Goal: Information Seeking & Learning: Learn about a topic

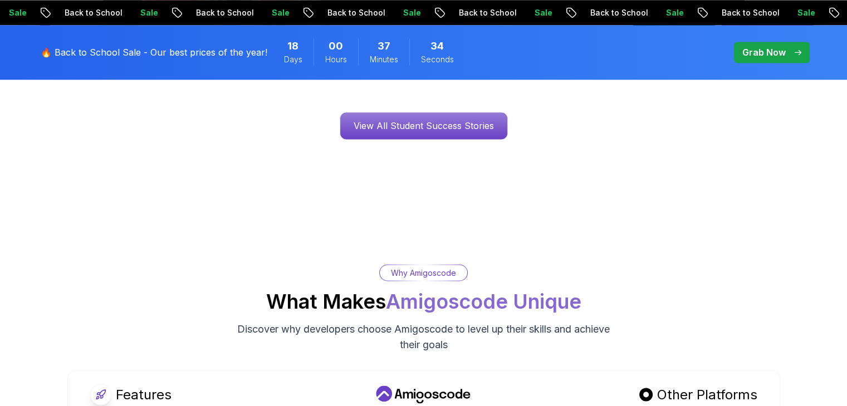
scroll to position [1893, 0]
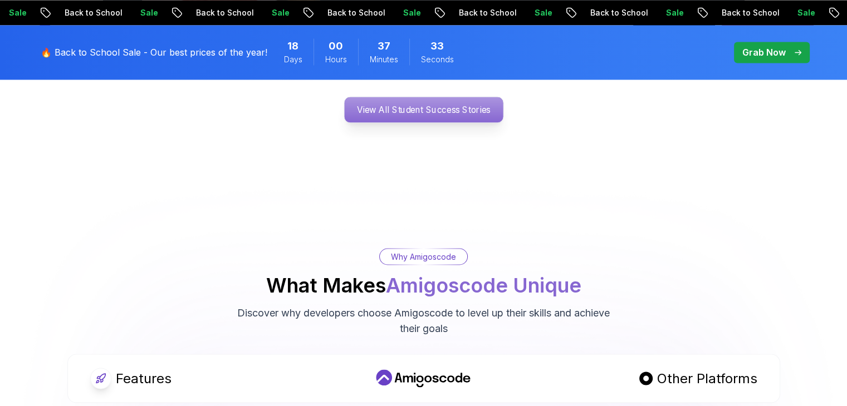
click at [463, 97] on p "View All Student Success Stories" at bounding box center [423, 110] width 159 height 26
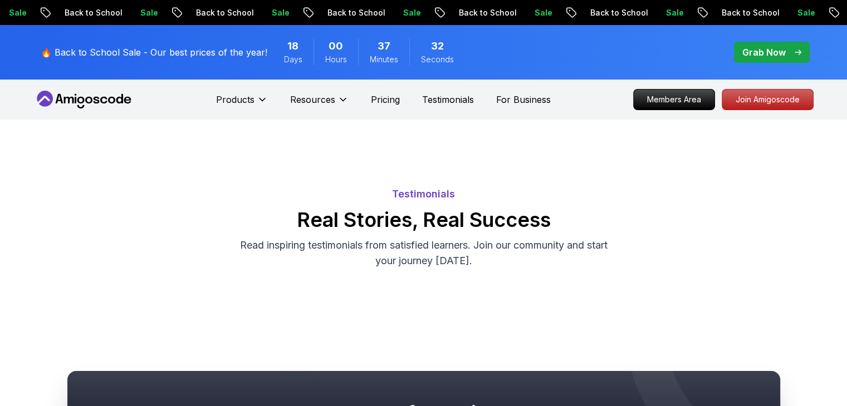
scroll to position [223, 0]
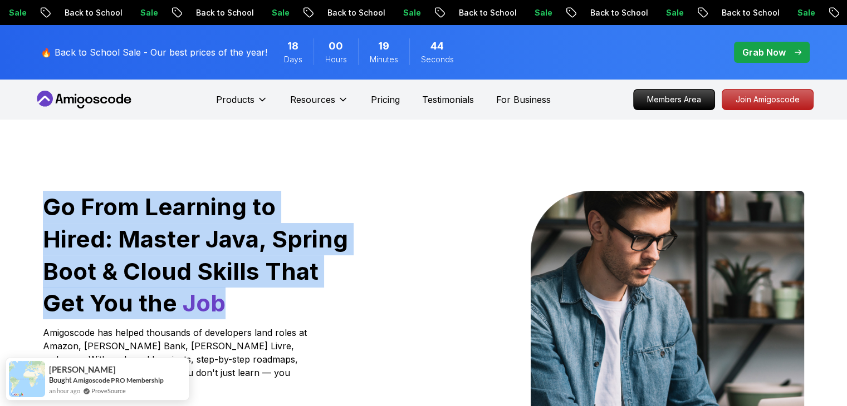
drag, startPoint x: 196, startPoint y: 306, endPoint x: 9, endPoint y: 203, distance: 214.0
click at [9, 203] on div "Go From Learning to Hired: Master Java, Spring Boot & Cloud Skills That Get You…" at bounding box center [423, 393] width 847 height 547
copy h1 "Go From Learning to Hired: Master Java, Spring Boot & Cloud Skills That Get You…"
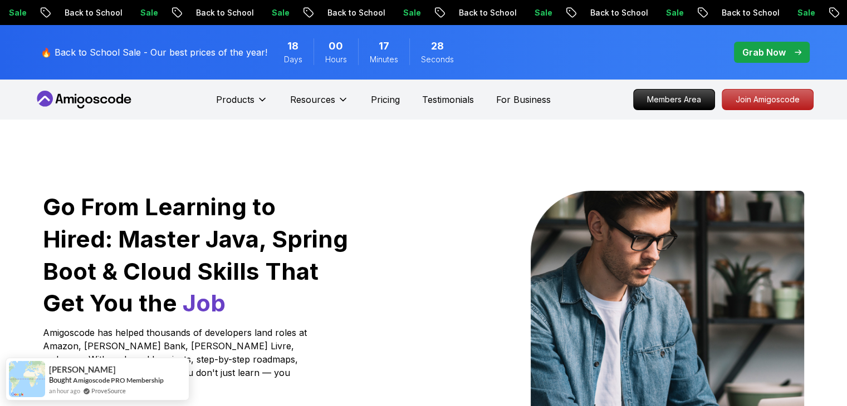
click at [469, 237] on div at bounding box center [618, 336] width 372 height 290
click at [664, 105] on p "Members Area" at bounding box center [673, 99] width 77 height 19
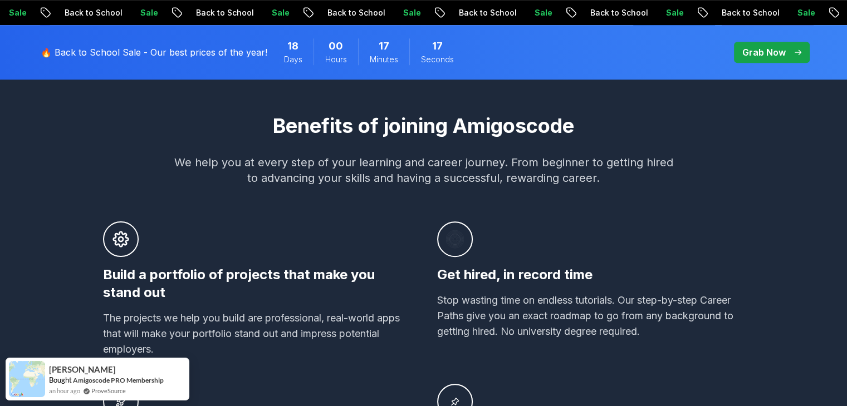
scroll to position [668, 0]
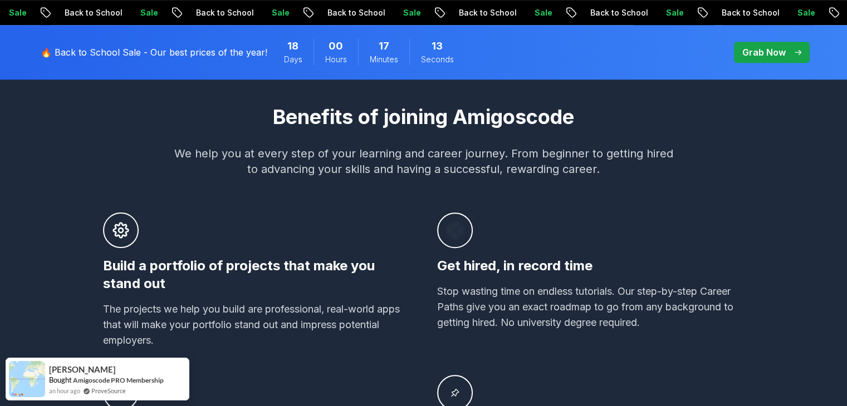
click at [399, 116] on h2 "Benefits of joining Amigoscode" at bounding box center [423, 117] width 779 height 22
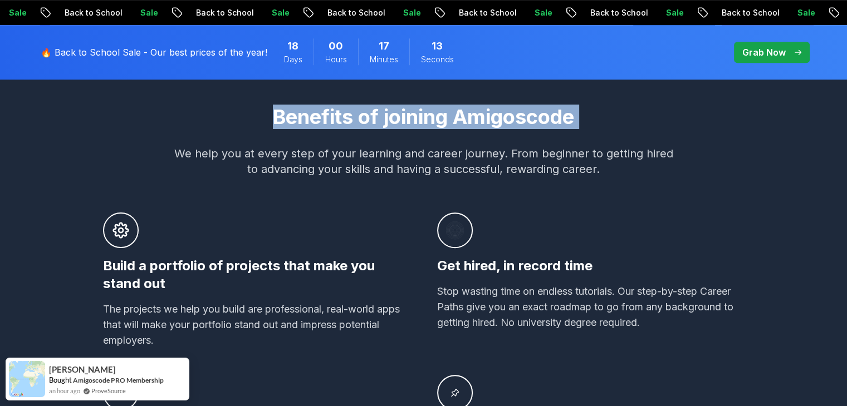
click at [399, 116] on h2 "Benefits of joining Amigoscode" at bounding box center [423, 117] width 779 height 22
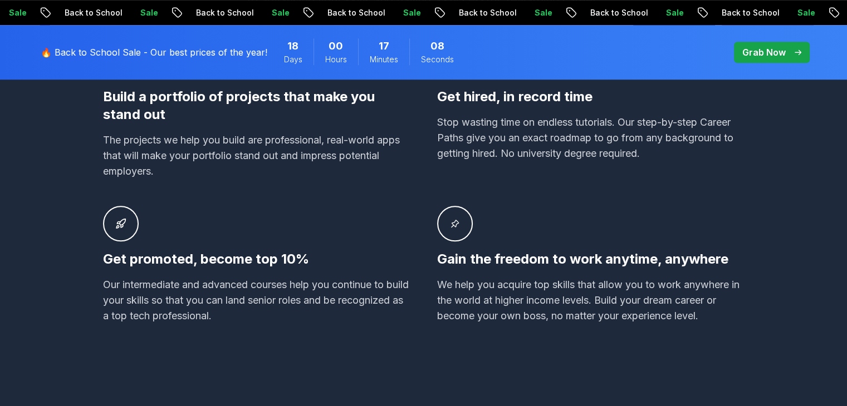
scroll to position [835, 0]
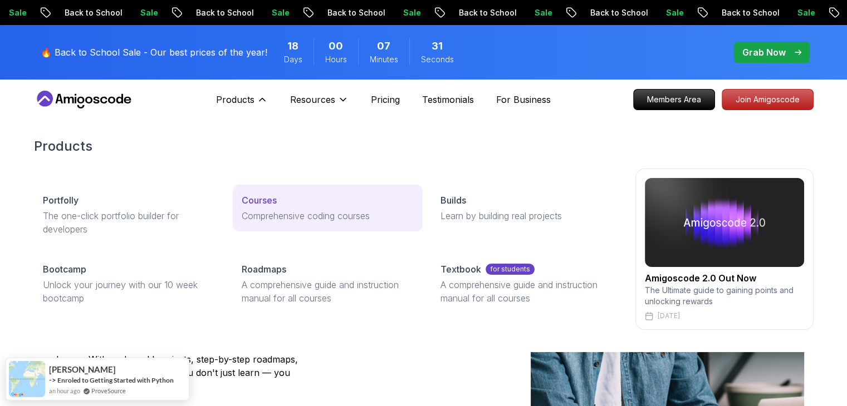
click at [254, 201] on p "Courses" at bounding box center [259, 200] width 35 height 13
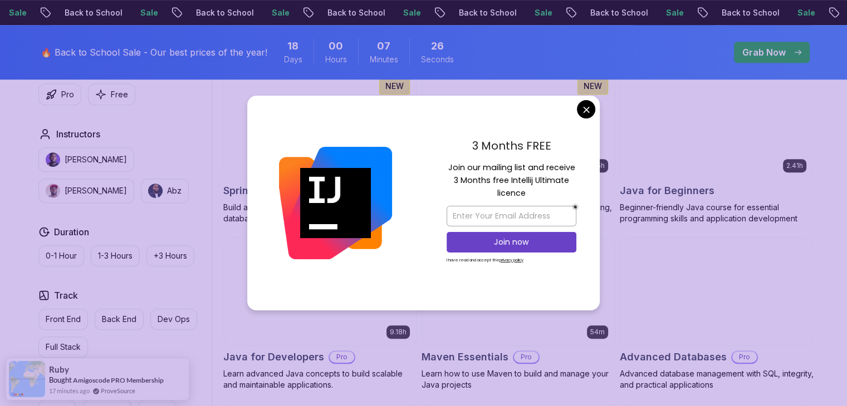
scroll to position [557, 0]
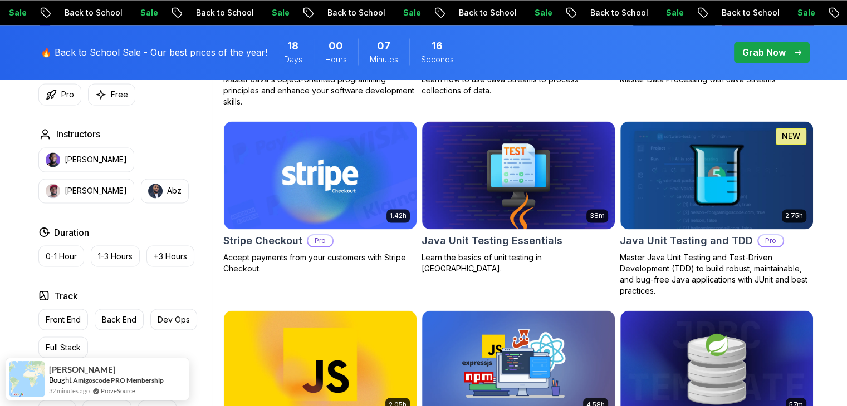
scroll to position [1893, 0]
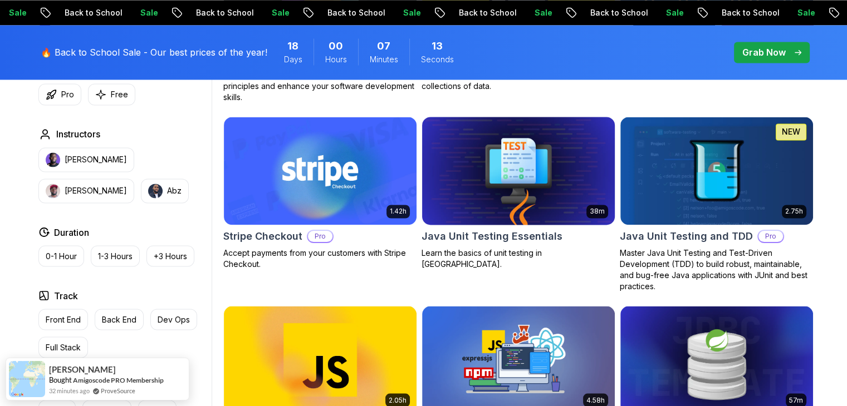
click at [534, 237] on h2 "Java Unit Testing Essentials" at bounding box center [491, 237] width 141 height 16
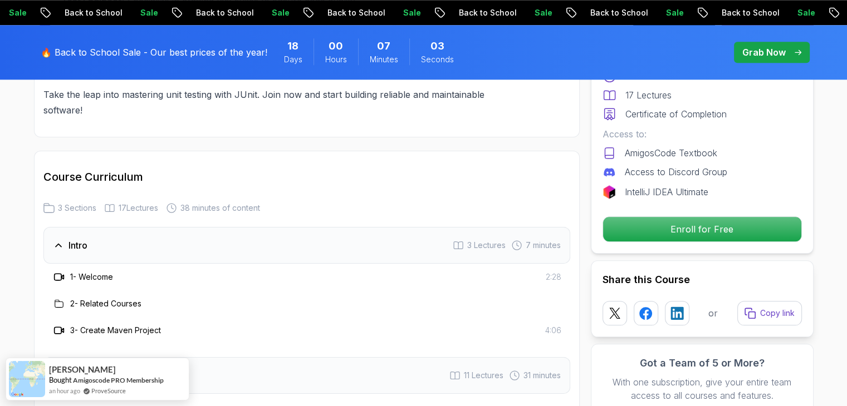
scroll to position [1169, 0]
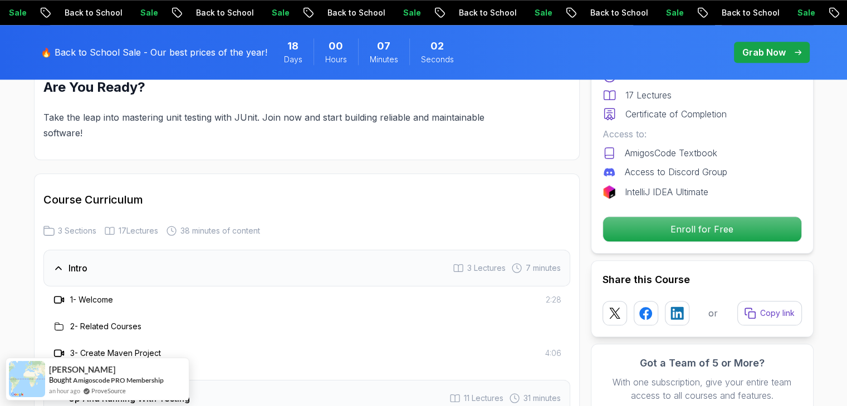
click at [89, 302] on h3 "1 - Welcome" at bounding box center [91, 299] width 43 height 11
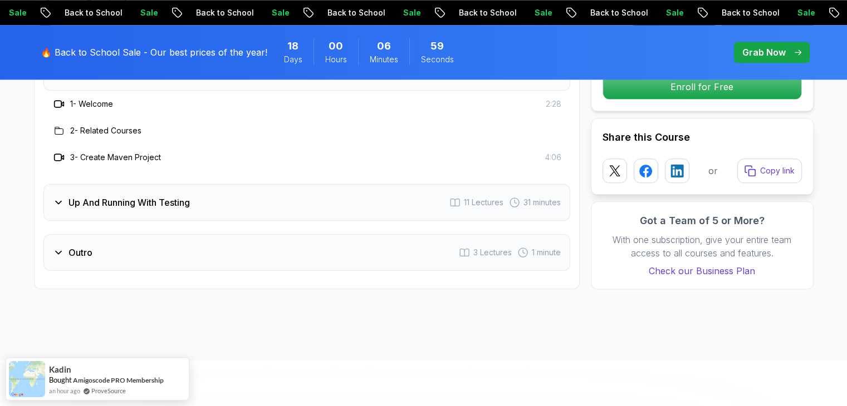
scroll to position [1392, 0]
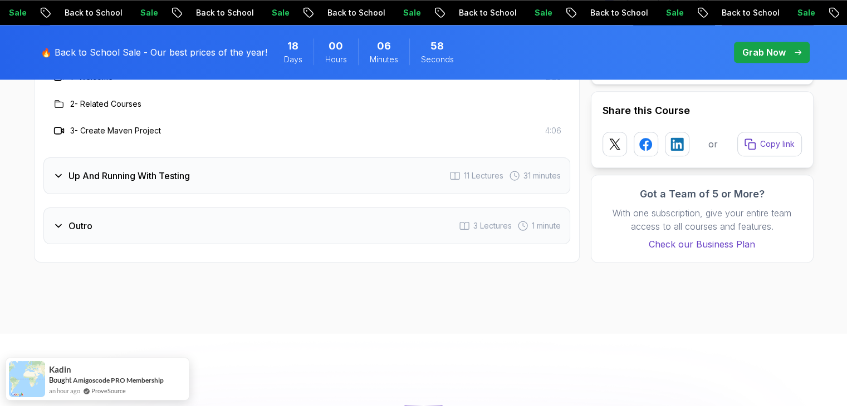
click at [56, 229] on icon at bounding box center [58, 225] width 11 height 11
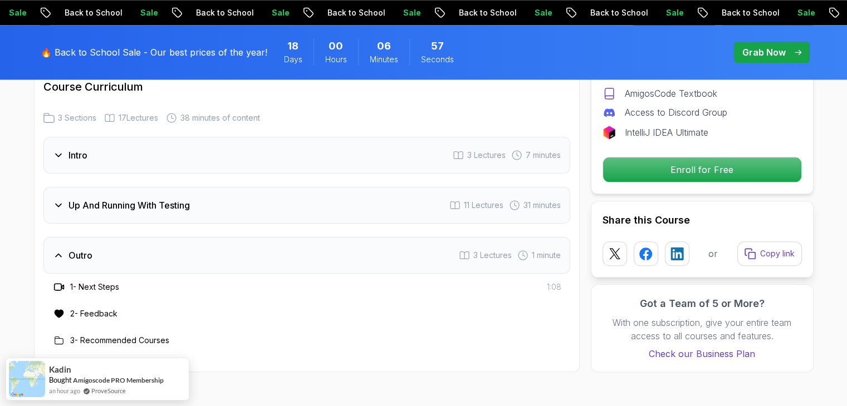
scroll to position [1280, 0]
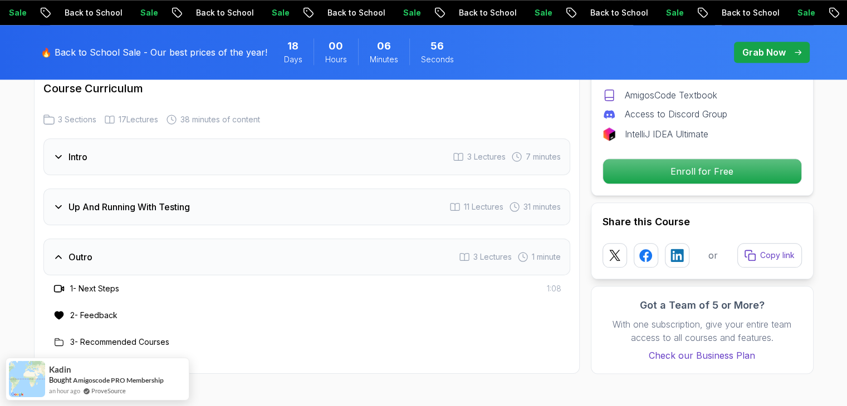
click at [65, 208] on div "Up And Running With Testing" at bounding box center [121, 206] width 137 height 13
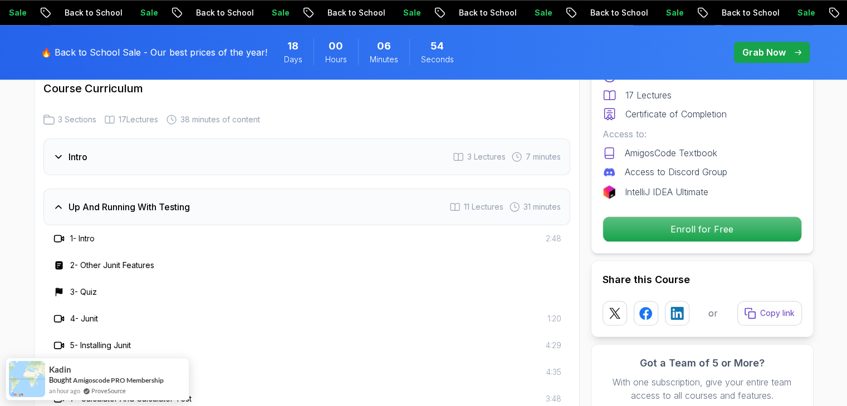
click at [58, 159] on icon at bounding box center [58, 156] width 11 height 11
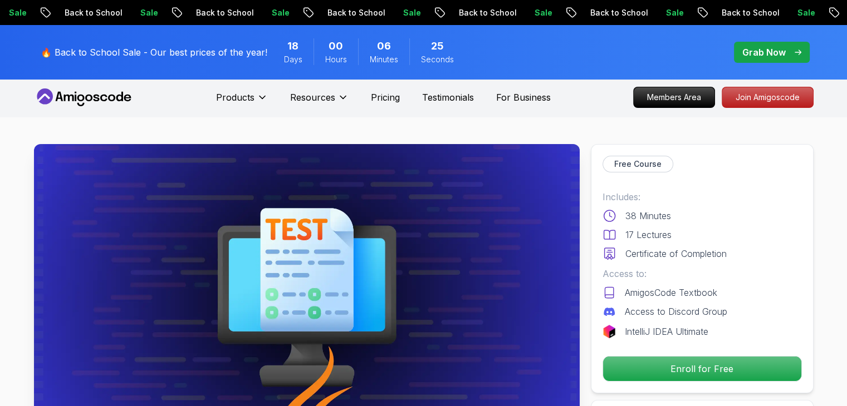
scroll to position [0, 0]
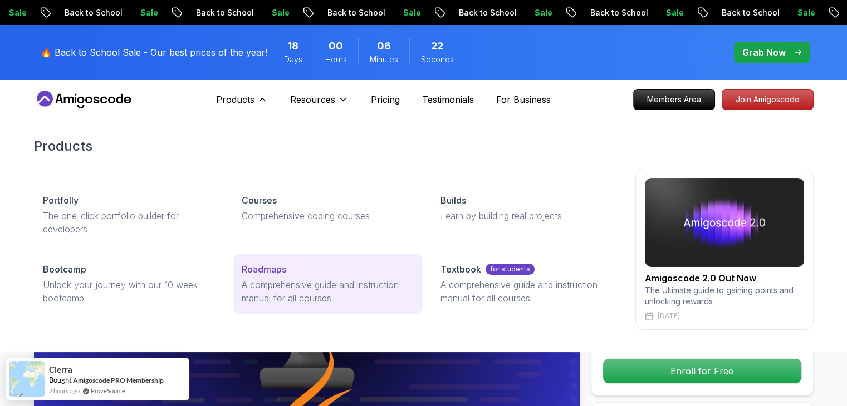
click at [267, 281] on p "A comprehensive guide and instruction manual for all courses" at bounding box center [328, 291] width 172 height 27
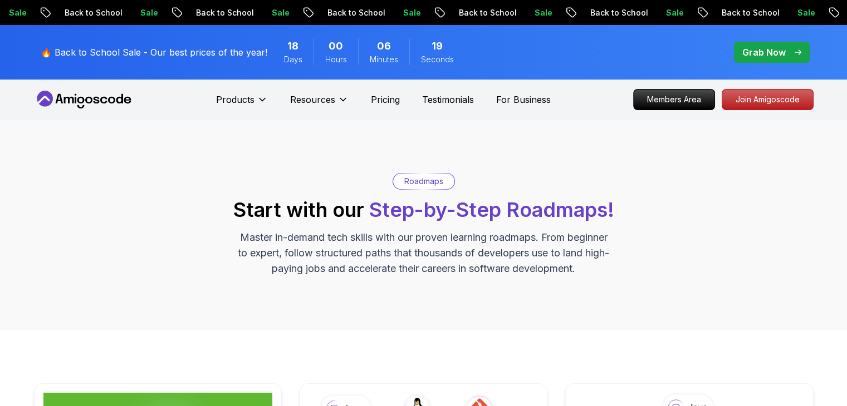
scroll to position [278, 0]
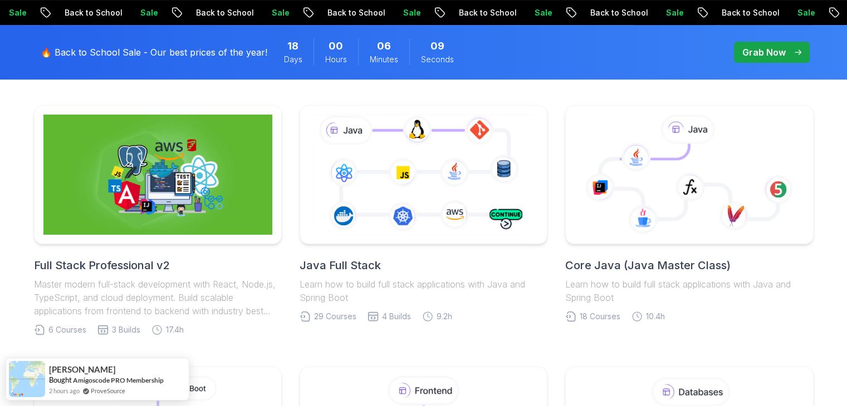
click at [190, 245] on link "Full Stack Professional v2 Master modern full-stack development with React, Nod…" at bounding box center [158, 220] width 248 height 230
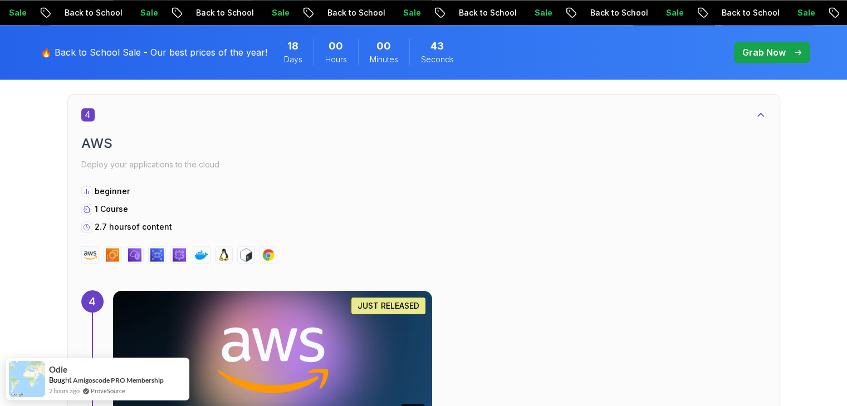
scroll to position [1893, 0]
